Goal: Book appointment/travel/reservation

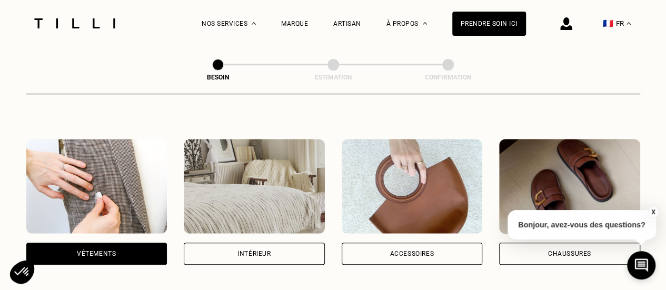
scroll to position [158, 0]
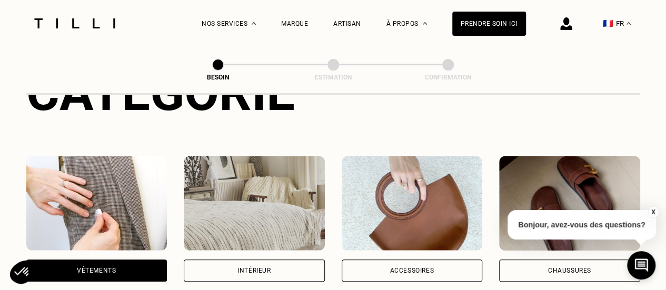
click at [95, 267] on div "Vêtements" at bounding box center [96, 270] width 39 height 6
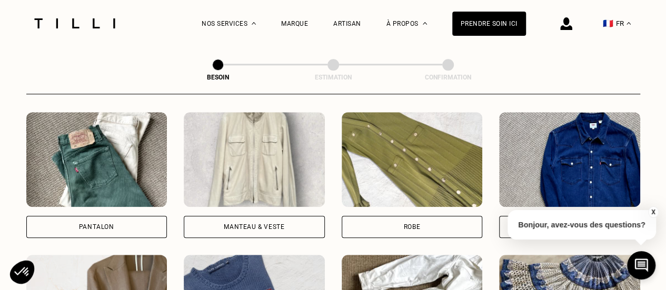
scroll to position [494, 0]
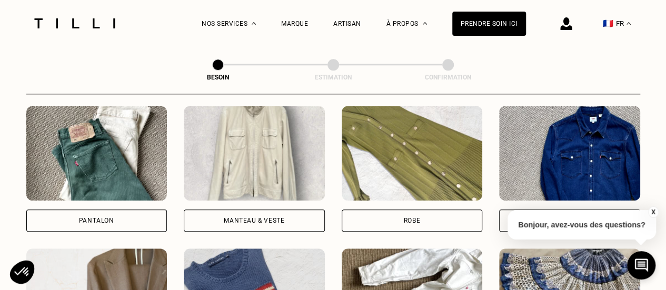
click at [239, 217] on div "Manteau & Veste" at bounding box center [254, 220] width 61 height 6
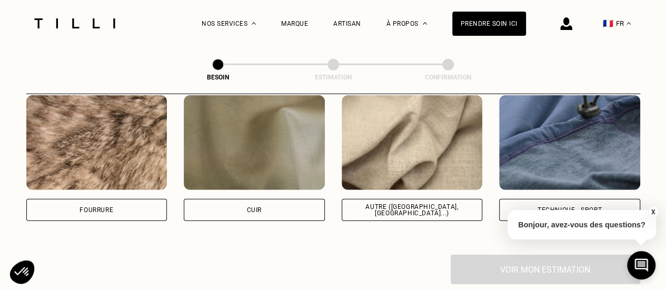
scroll to position [1314, 0]
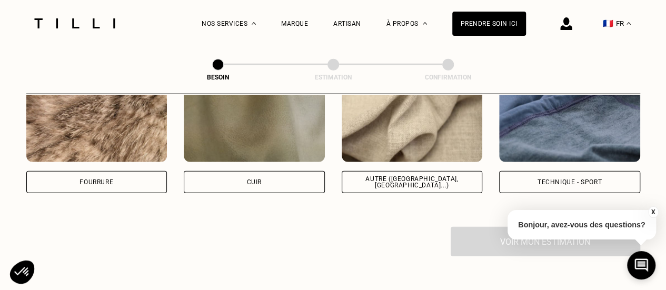
click at [544, 179] on div "Technique - Sport" at bounding box center [569, 182] width 64 height 6
select select "FR"
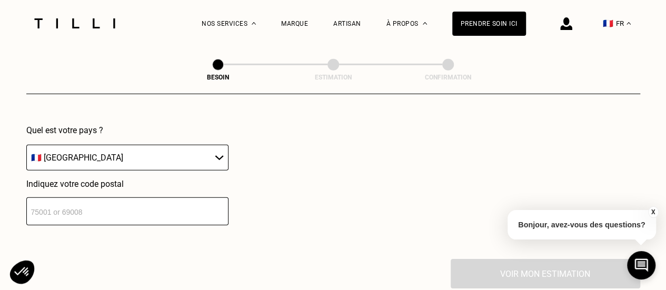
scroll to position [1509, 0]
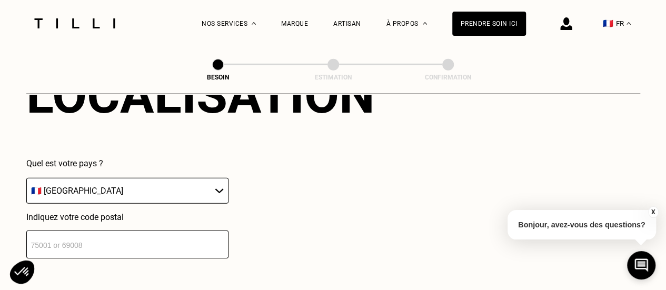
click at [127, 245] on input "number" at bounding box center [127, 245] width 202 height 28
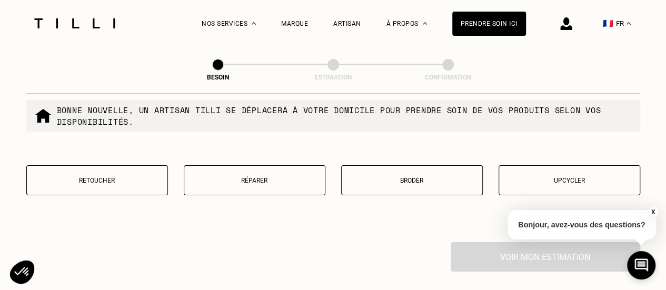
scroll to position [1829, 0]
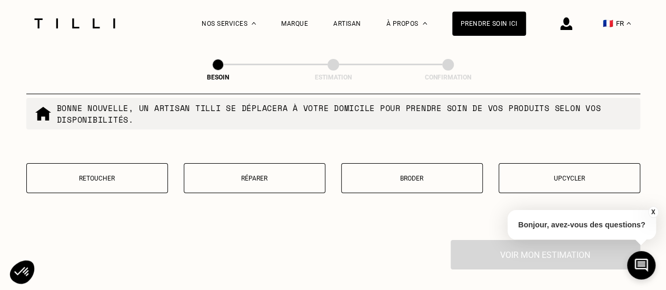
type input "75018"
click at [255, 175] on p "Réparer" at bounding box center [254, 178] width 130 height 7
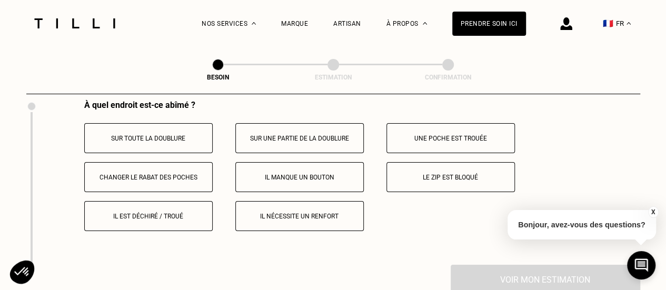
scroll to position [1982, 0]
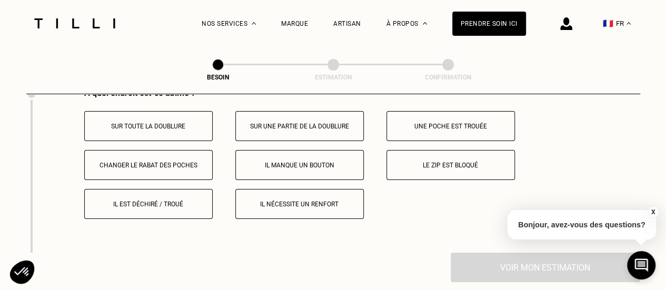
click at [150, 203] on button "Il est déchiré / troué" at bounding box center [148, 204] width 128 height 30
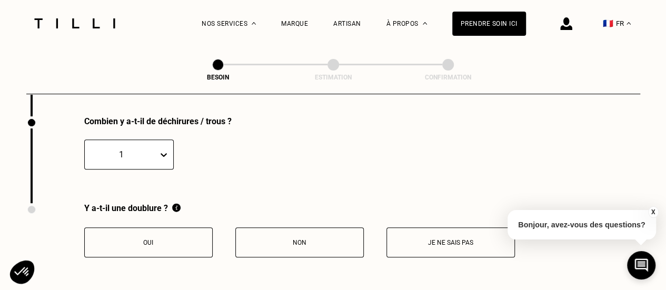
scroll to position [2140, 0]
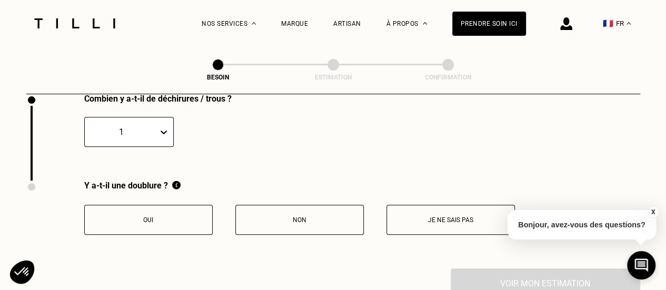
click at [295, 216] on p "Non" at bounding box center [299, 219] width 117 height 7
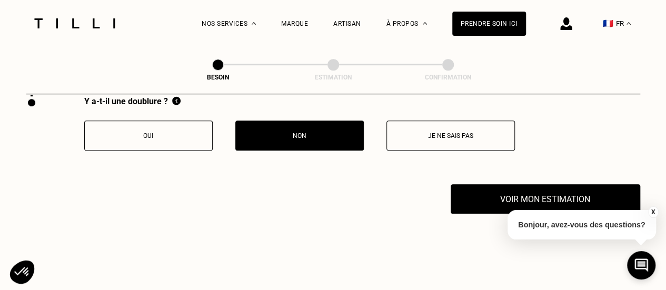
scroll to position [2227, 0]
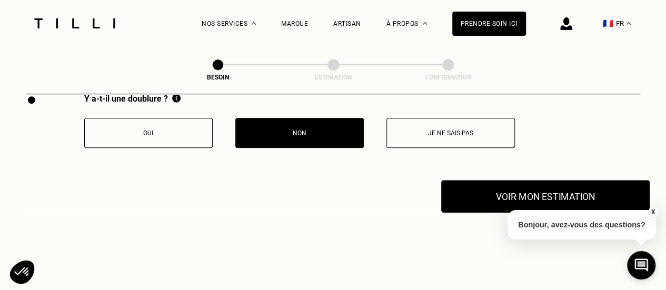
click at [496, 189] on button "Voir mon estimation" at bounding box center [545, 196] width 208 height 33
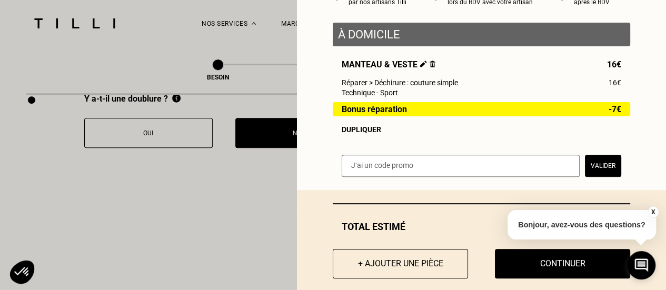
scroll to position [137, 0]
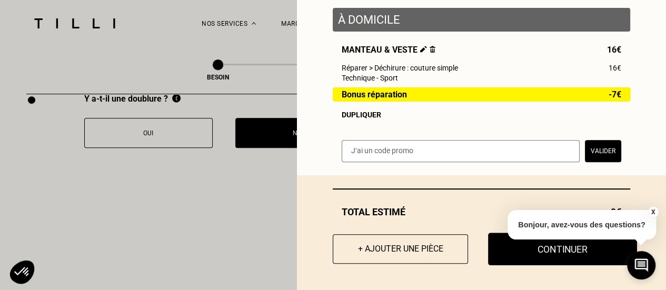
click at [537, 262] on button "Continuer" at bounding box center [562, 249] width 149 height 33
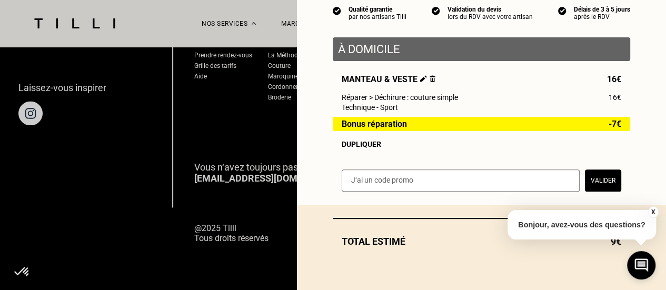
scroll to position [107, 0]
select select "FR"
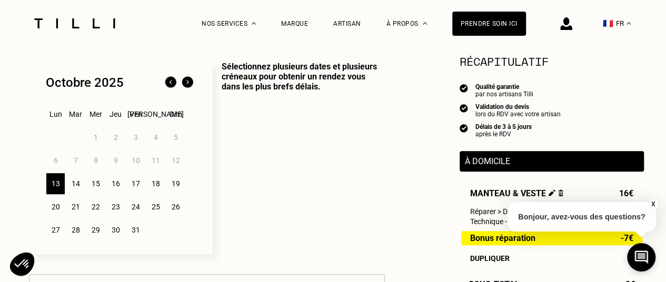
scroll to position [263, 0]
click at [76, 182] on div "14" at bounding box center [75, 183] width 18 height 21
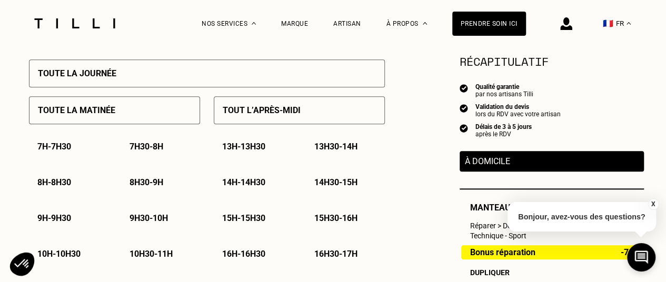
scroll to position [482, 0]
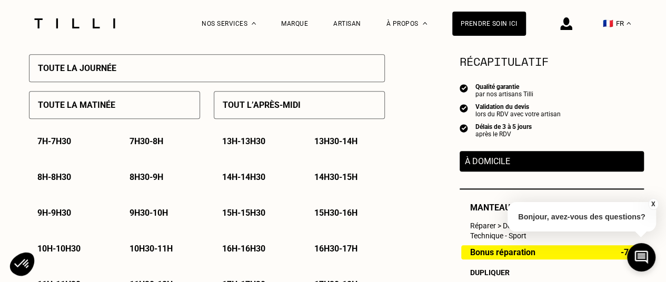
click at [245, 174] on div "14h - 14h30" at bounding box center [253, 177] width 79 height 27
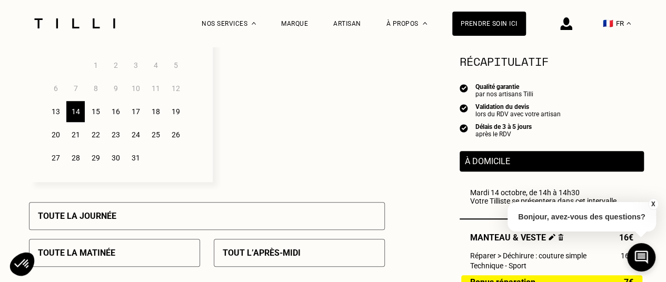
scroll to position [334, 0]
click at [54, 118] on div "13" at bounding box center [55, 112] width 18 height 21
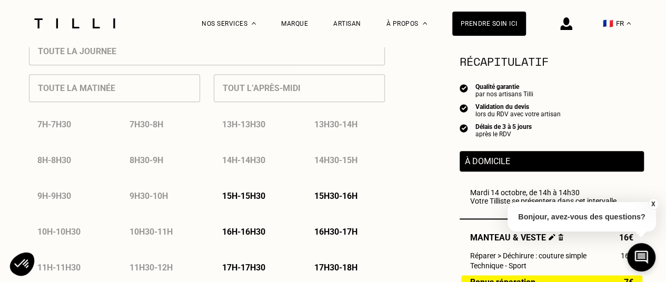
scroll to position [553, 0]
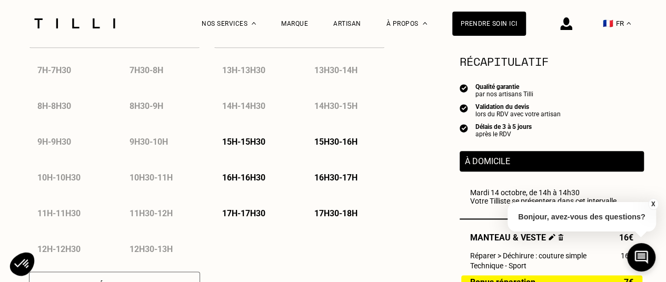
click at [330, 218] on p "17h30 - 18h" at bounding box center [335, 213] width 43 height 10
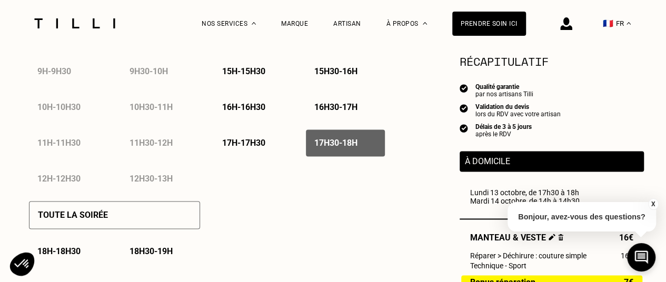
scroll to position [624, 0]
click at [653, 203] on button "X" at bounding box center [652, 204] width 11 height 12
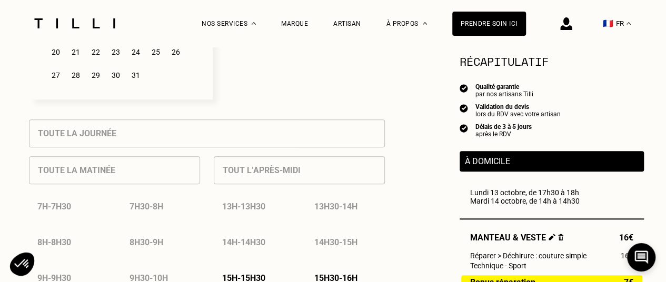
scroll to position [372, 0]
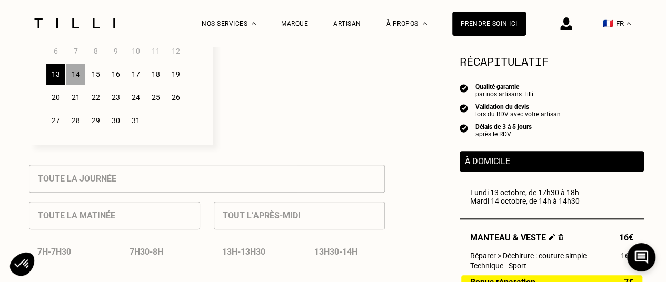
click at [81, 81] on div "14" at bounding box center [75, 74] width 18 height 21
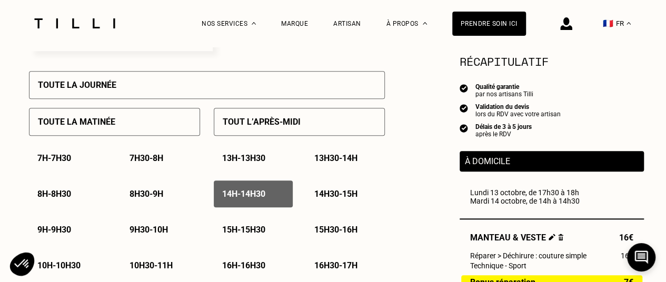
scroll to position [466, 0]
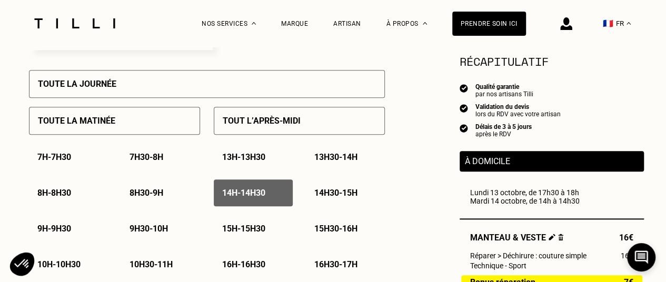
click at [260, 193] on p "14h - 14h30" at bounding box center [243, 193] width 43 height 10
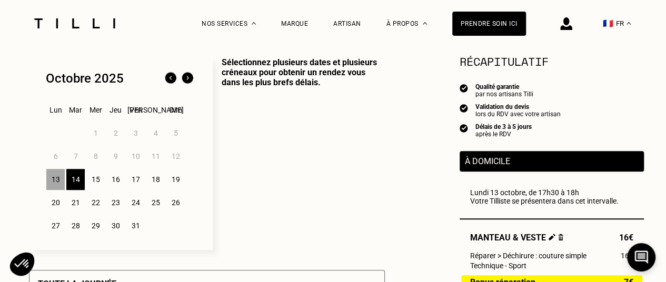
scroll to position [265, 0]
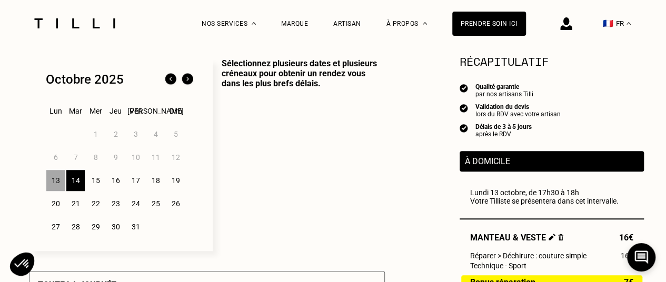
click at [56, 181] on div "13" at bounding box center [55, 180] width 18 height 21
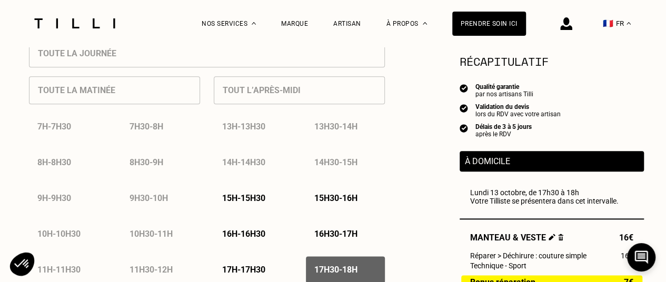
scroll to position [545, 0]
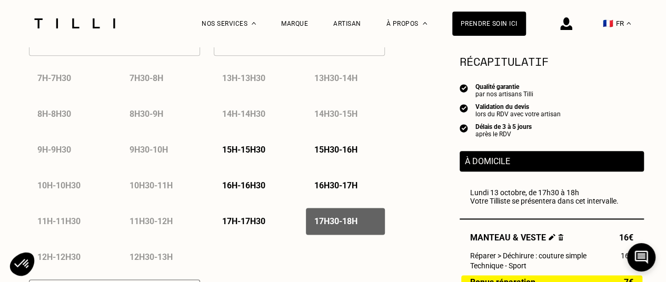
click at [355, 224] on p "17h30 - 18h" at bounding box center [335, 221] width 43 height 10
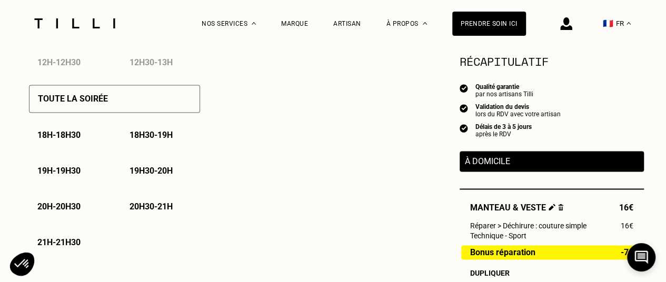
scroll to position [740, 0]
click at [70, 136] on p "18h - 18h30" at bounding box center [58, 135] width 43 height 10
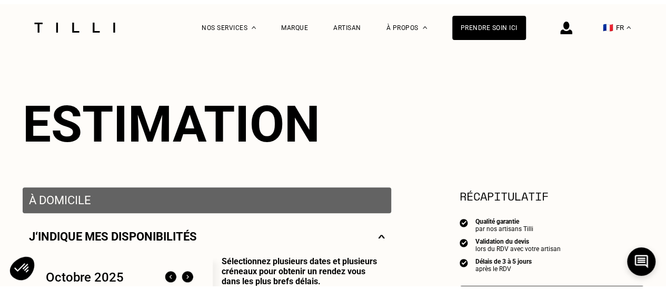
scroll to position [0, 0]
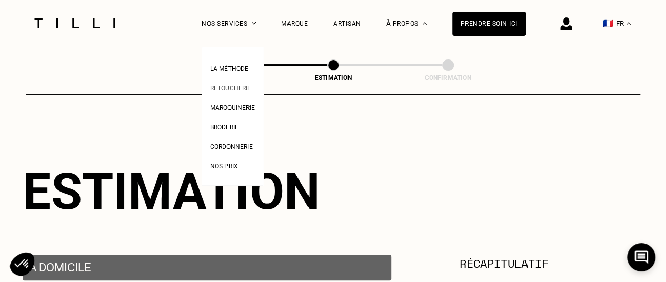
click at [243, 88] on span "Retoucherie" at bounding box center [230, 88] width 41 height 7
